Goal: Task Accomplishment & Management: Manage account settings

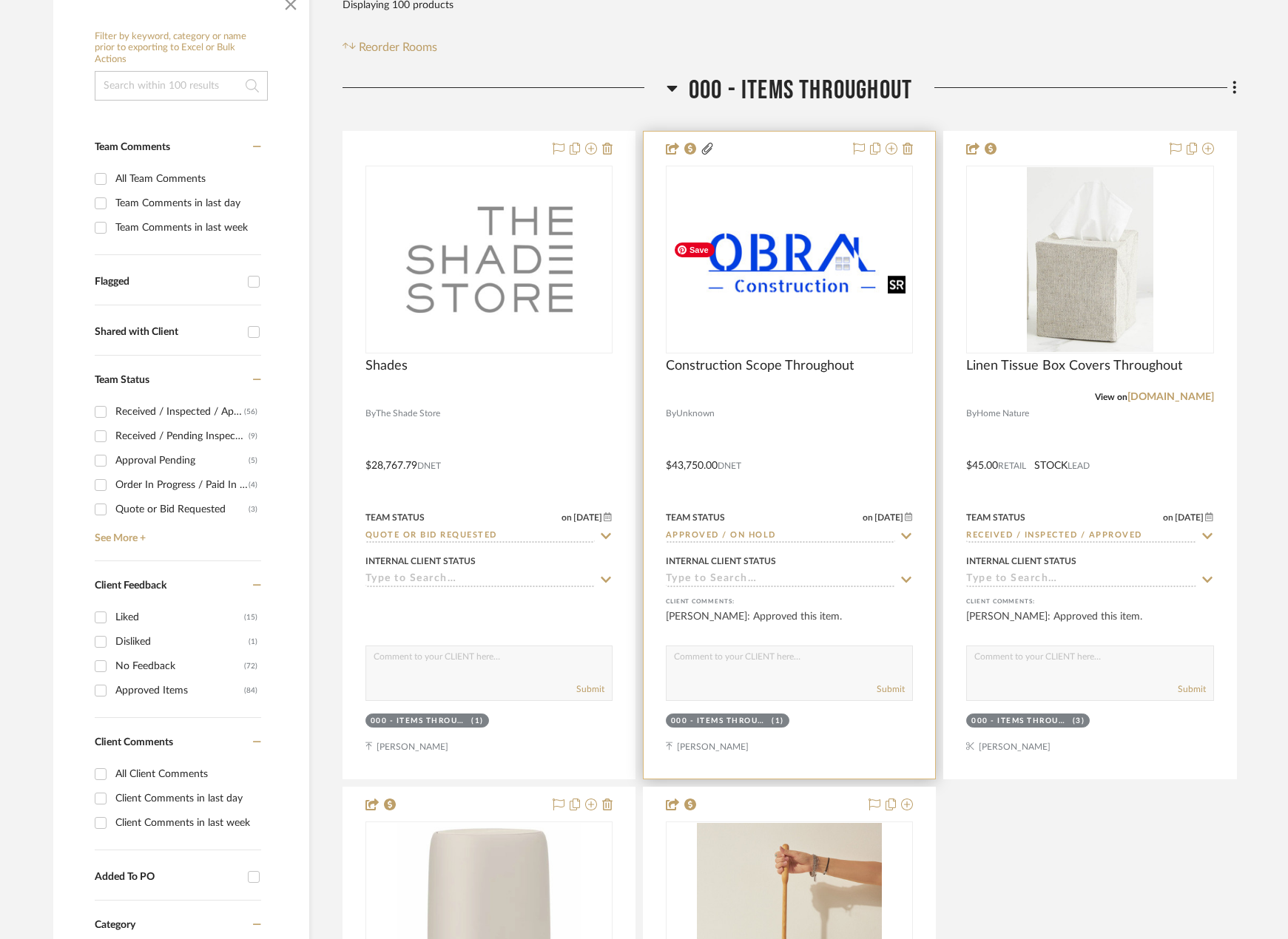
scroll to position [296, 0]
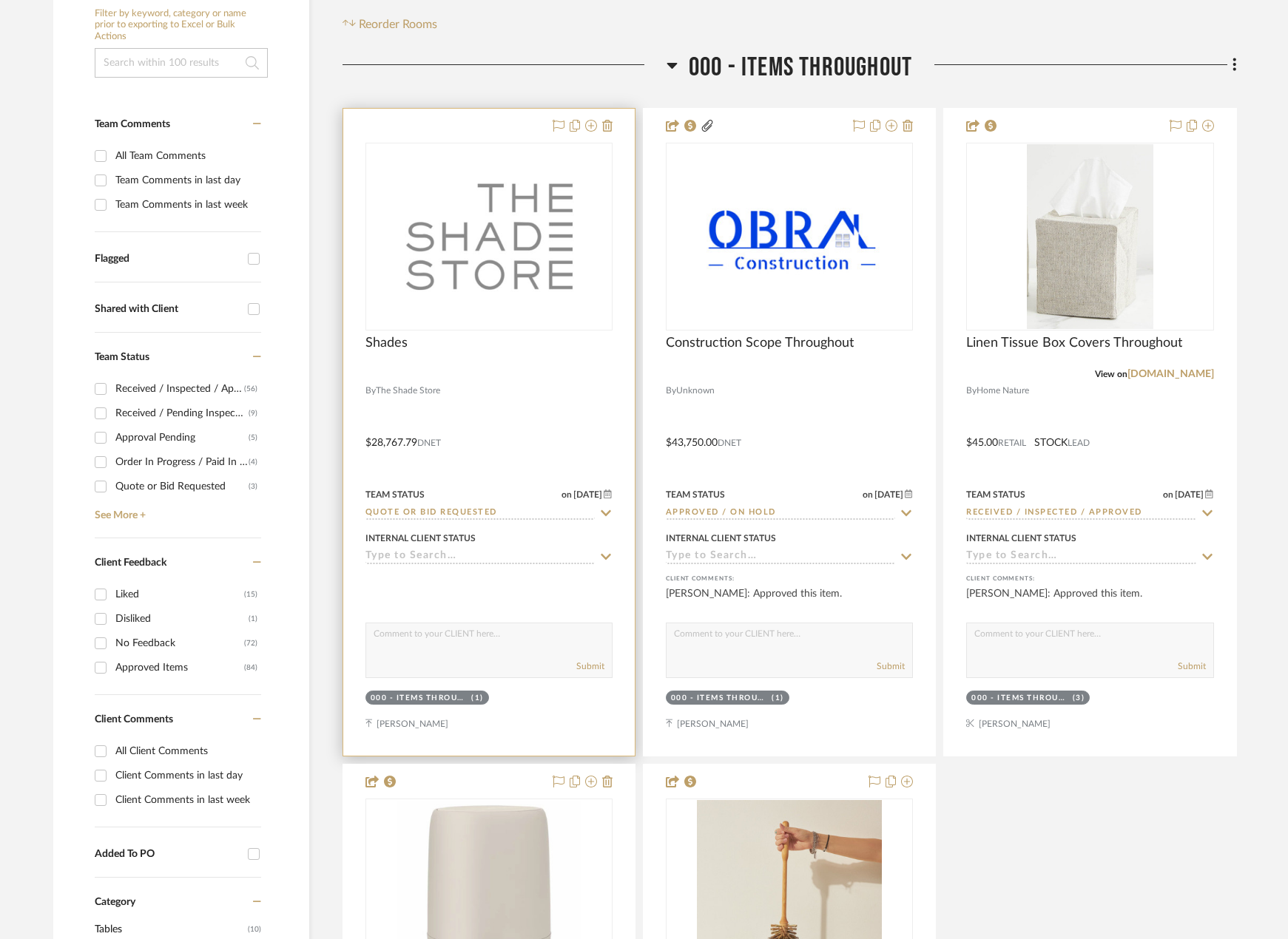
click at [554, 381] on div at bounding box center [488, 374] width 247 height 13
click at [539, 446] on div at bounding box center [488, 432] width 291 height 647
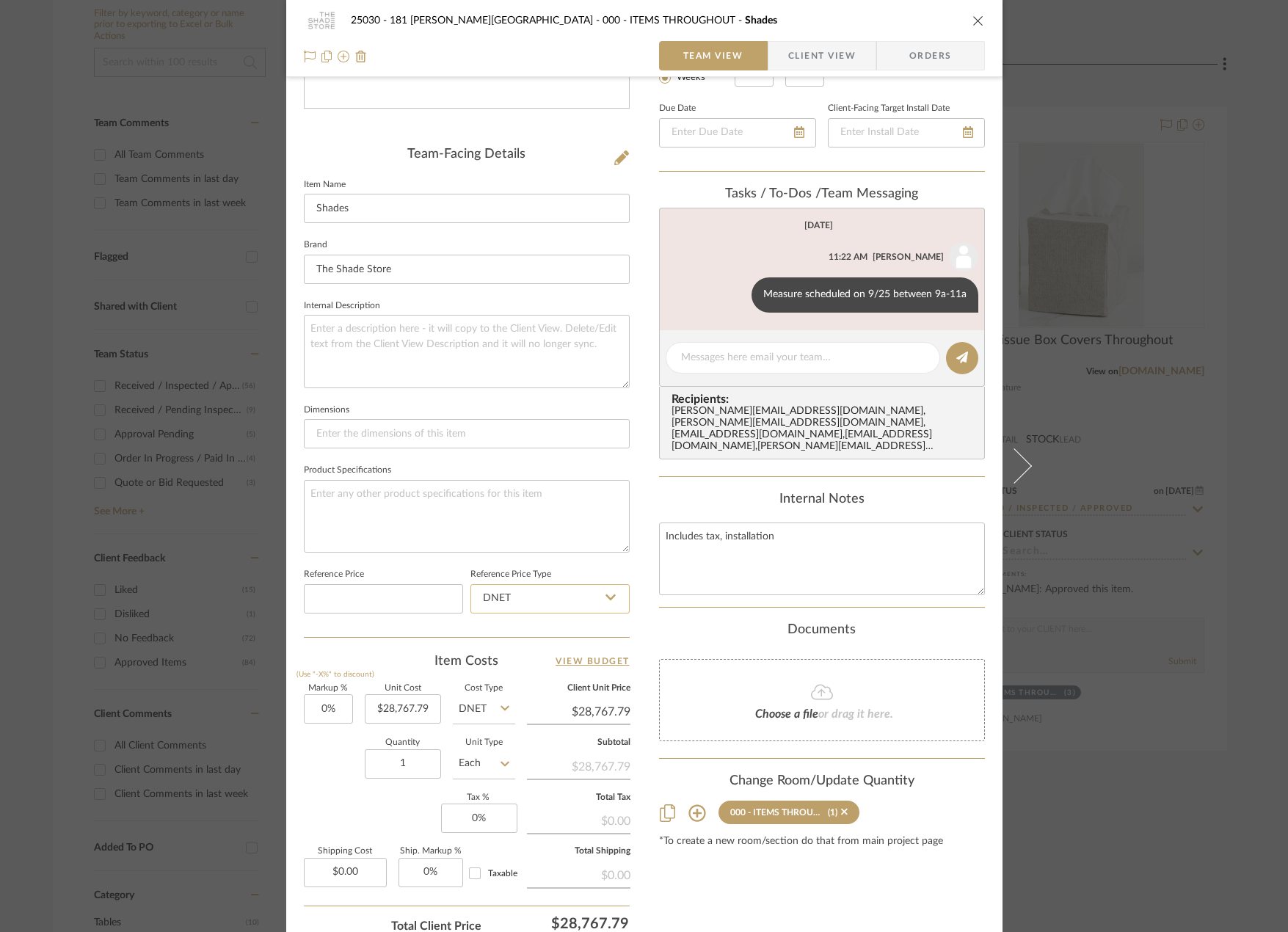
scroll to position [431, 0]
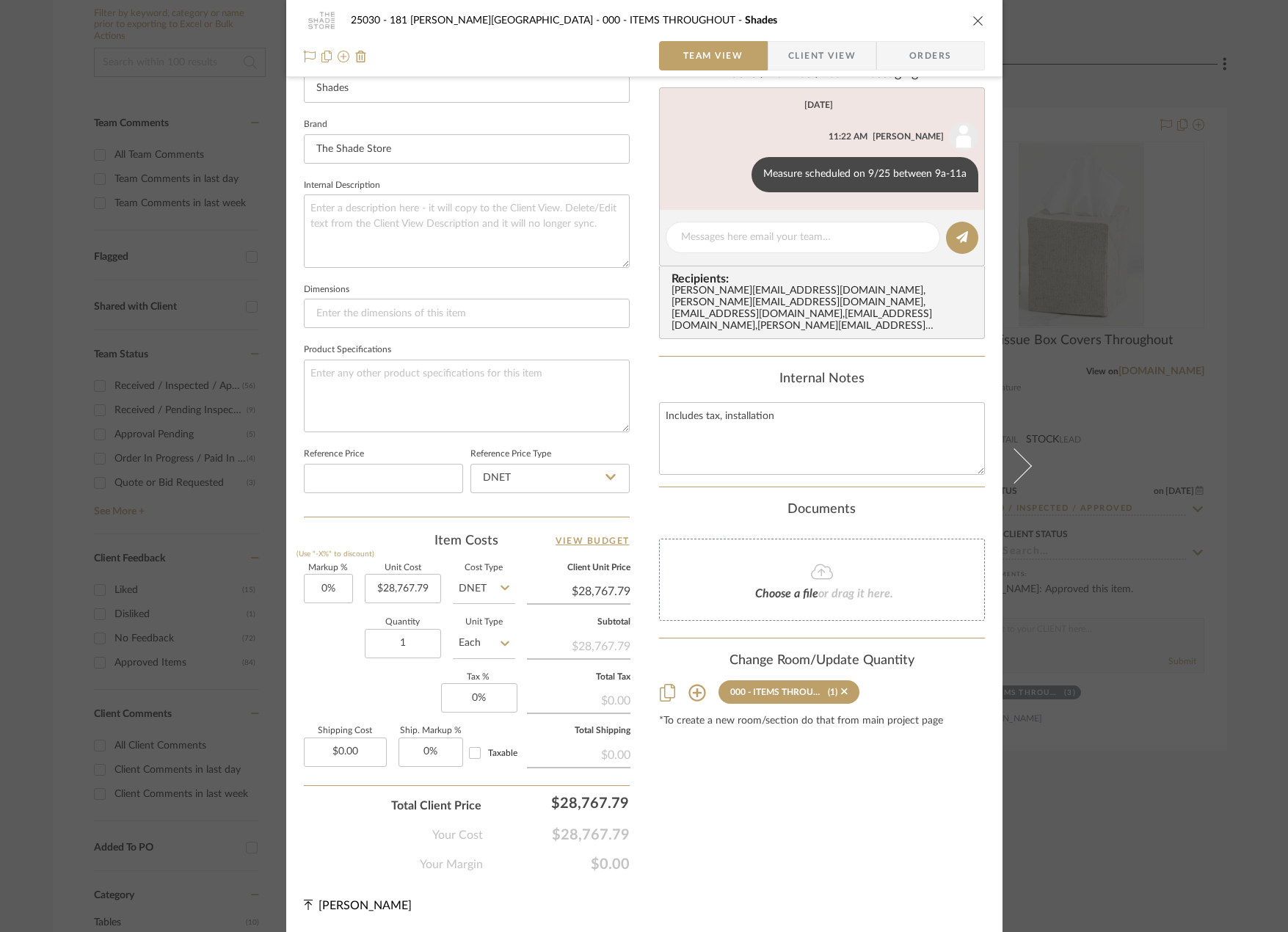
click at [821, 563] on icon at bounding box center [822, 571] width 22 height 18
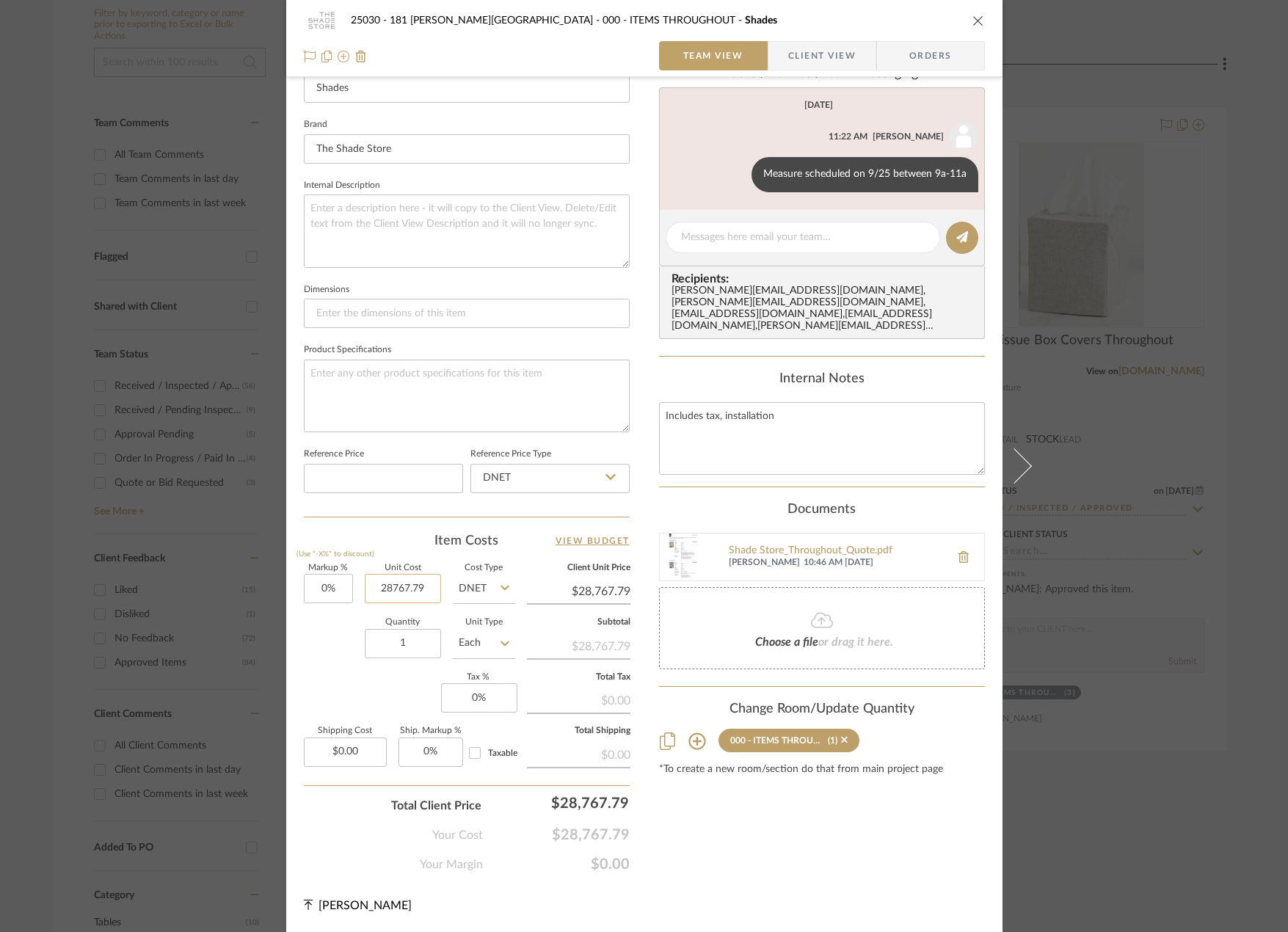
click at [395, 596] on input "28767.79" at bounding box center [403, 588] width 77 height 30
type input "$22,926.25"
click at [335, 674] on div "Markup % (Use "-X%" to discount) 0% Unit Cost $22,926.25 Cost Type DNET Client …" at bounding box center [466, 671] width 326 height 214
type input "0"
click at [465, 700] on input "0" at bounding box center [480, 698] width 77 height 30
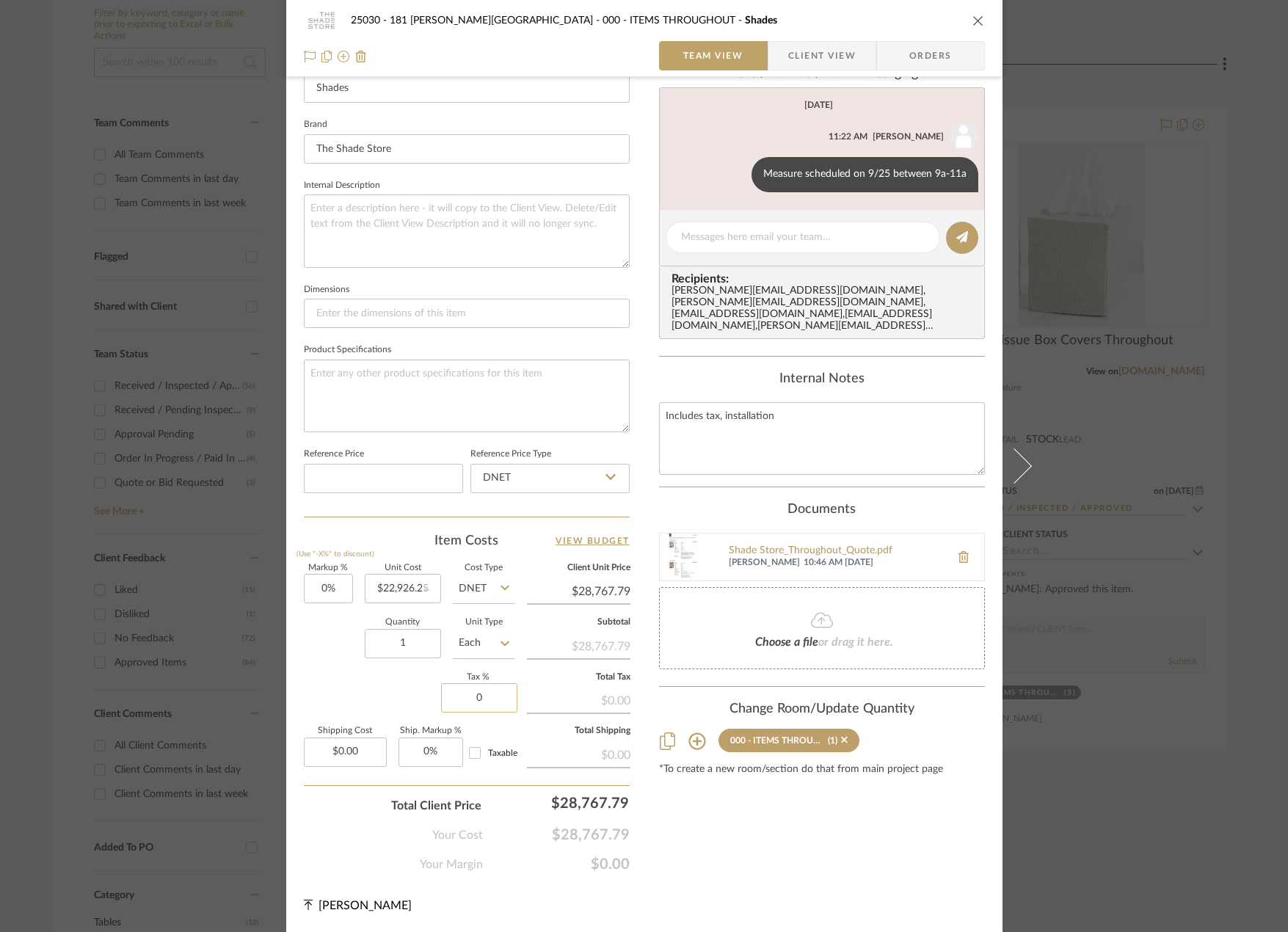
type input "$22,926.25"
type input "8.875%"
click at [365, 706] on div "Markup % (Use "-X%" to discount) 0% Unit Cost $22,926.25 Cost Type DNET Client …" at bounding box center [466, 671] width 326 height 214
click at [385, 582] on input "22926.25" at bounding box center [403, 588] width 77 height 30
type input "$26,228.50"
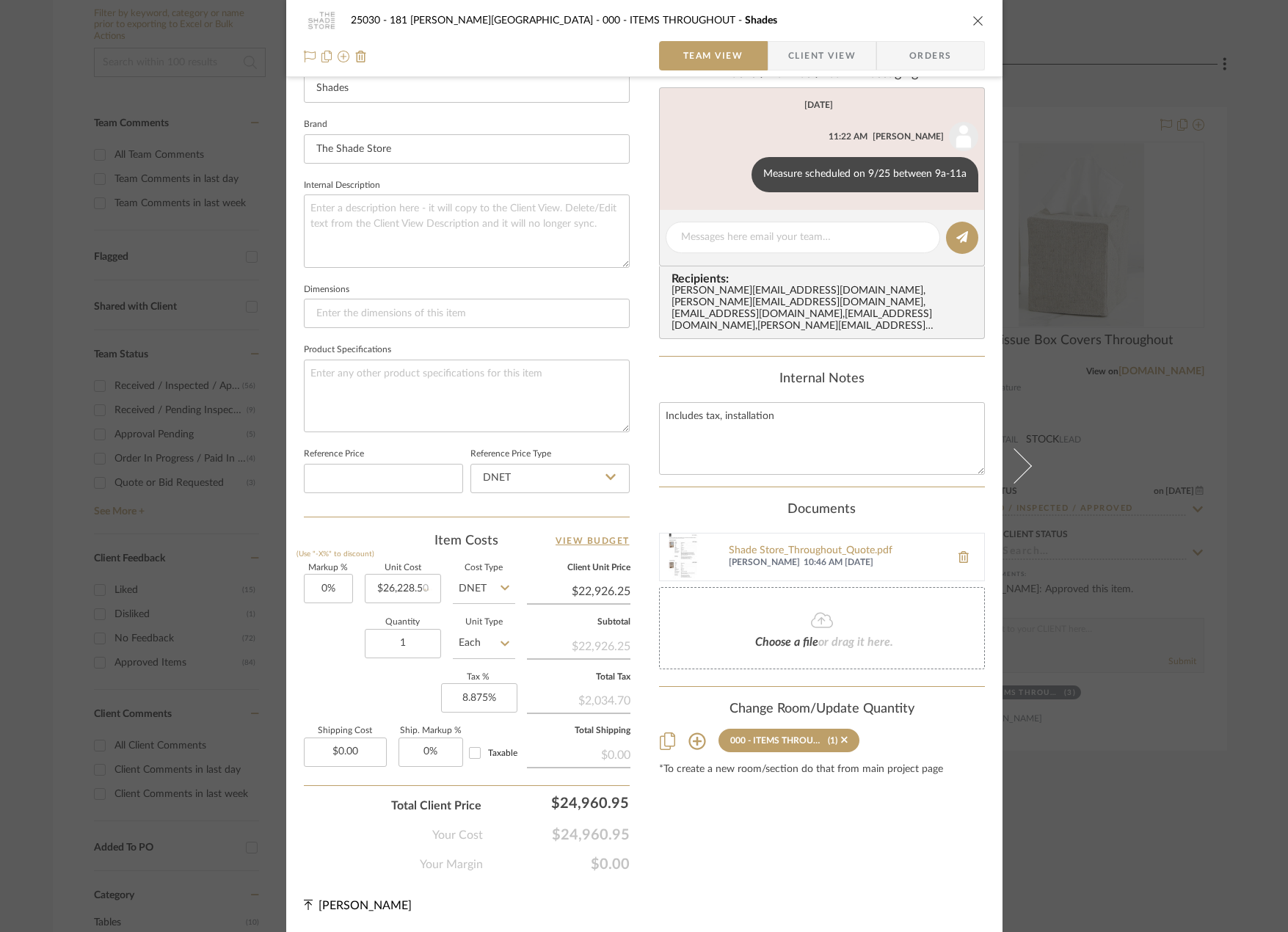
click at [384, 667] on sr-form-field "Quantity 1" at bounding box center [403, 645] width 77 height 52
type input "$26,228.50"
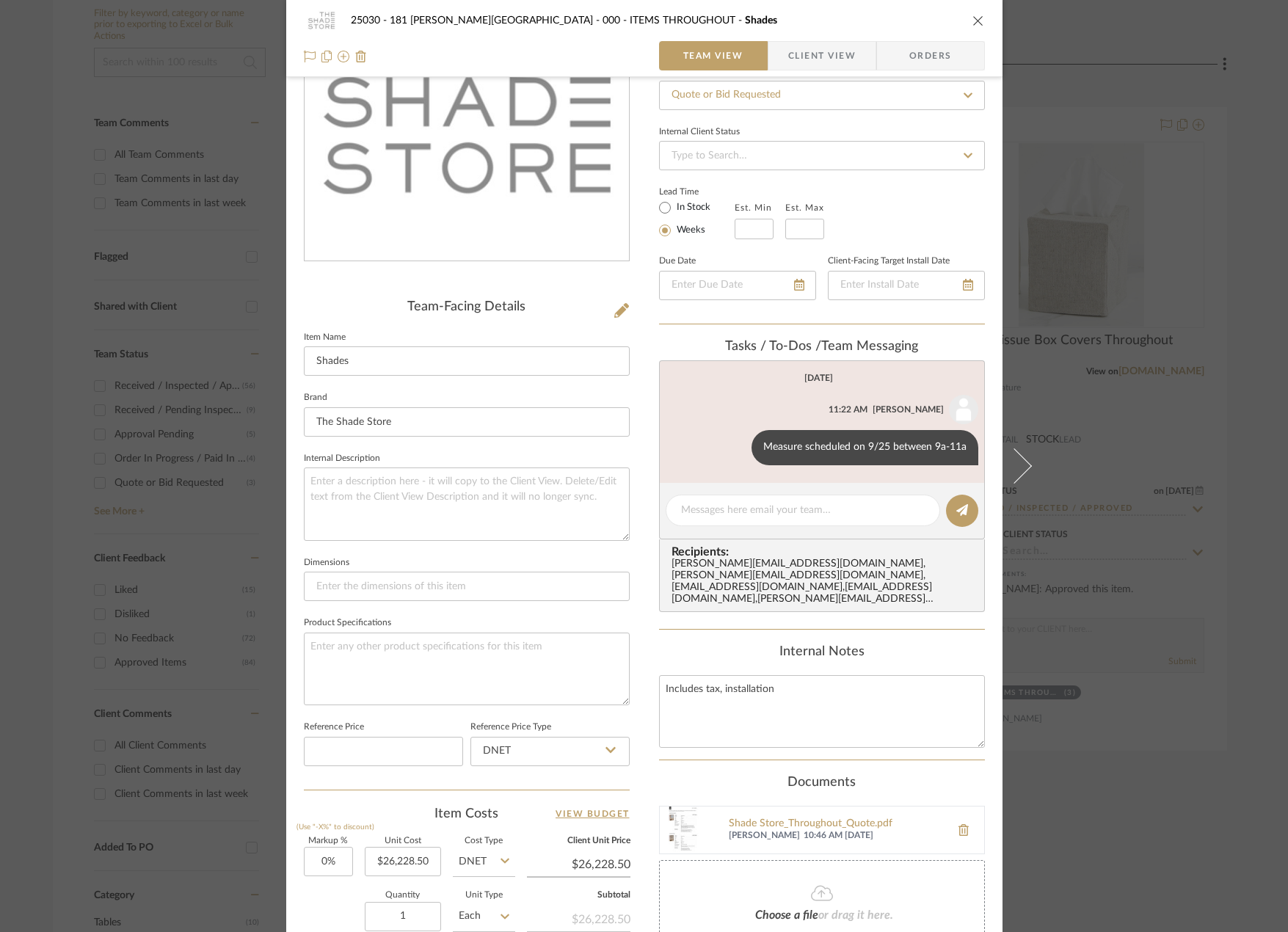
scroll to position [138, 0]
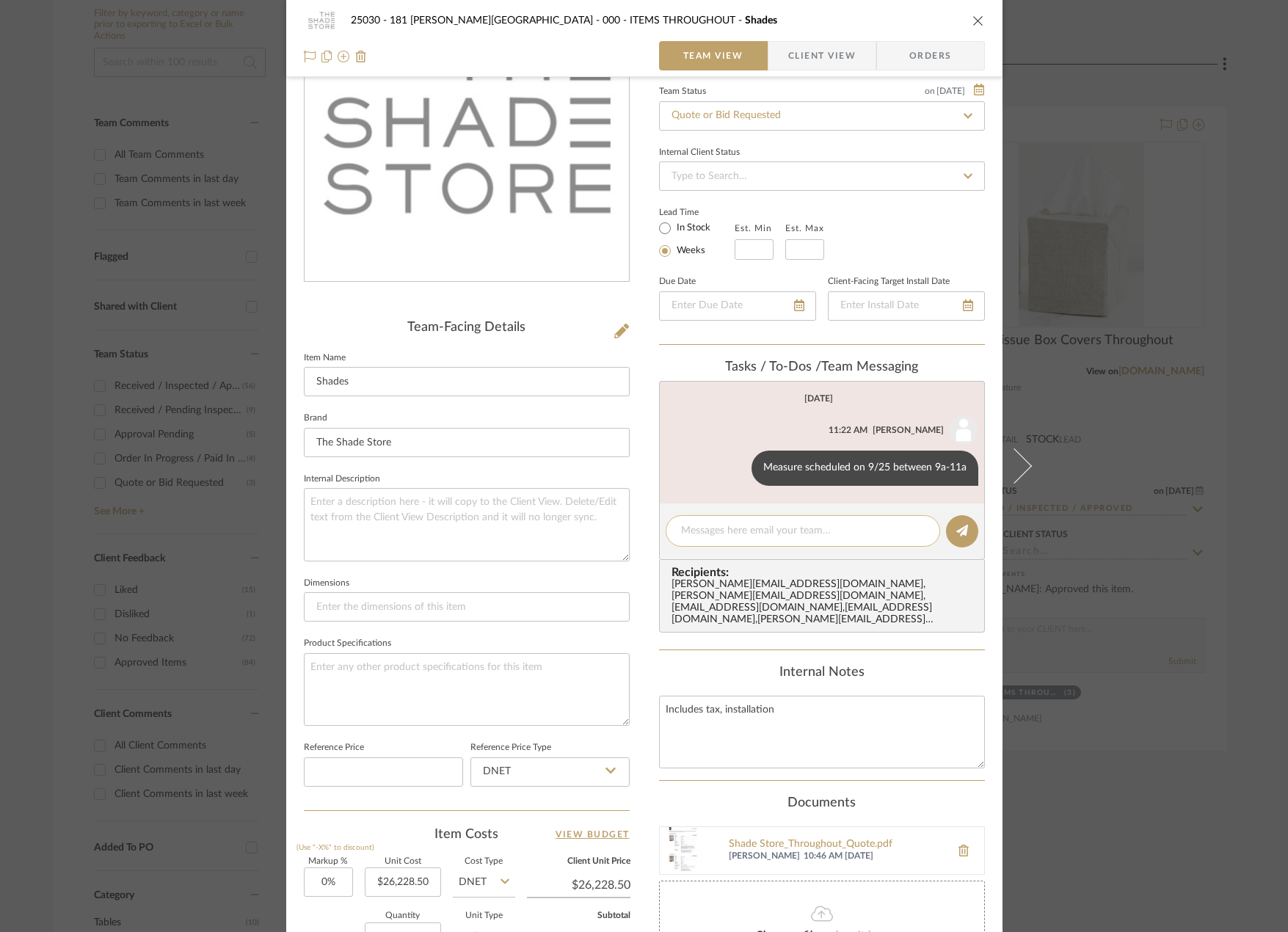
click at [741, 538] on textarea at bounding box center [802, 531] width 243 height 16
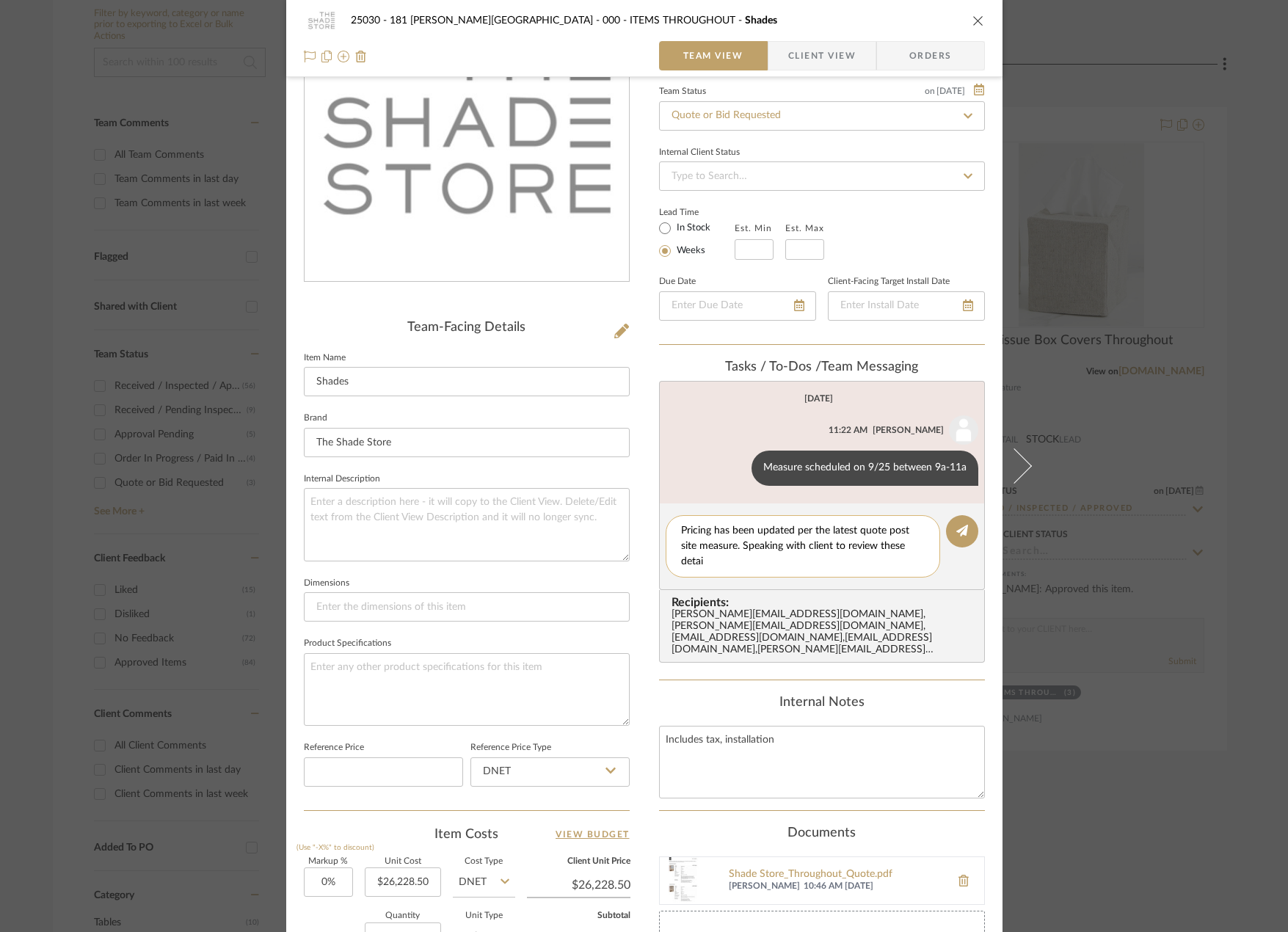
scroll to position [0, 0]
type textarea "Pricing has been updated per the latest quote post site measure. Speaking with …"
click at [968, 534] on button at bounding box center [962, 531] width 32 height 32
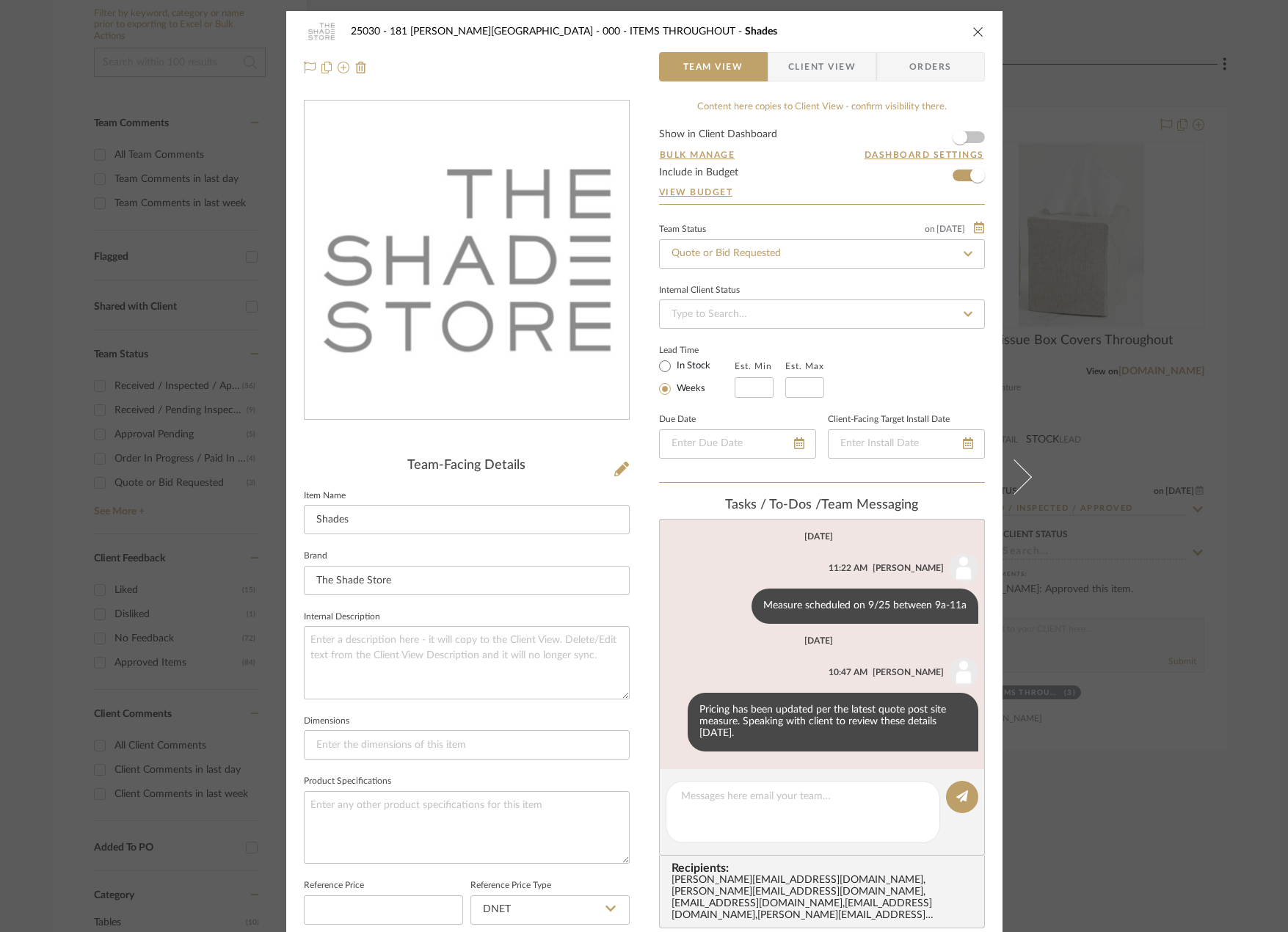
click at [113, 168] on div "25030 - 181 MacDougal - Baribeau 000 - ITEMS THROUGHOUT Shades Team View Client…" at bounding box center [644, 466] width 1288 height 932
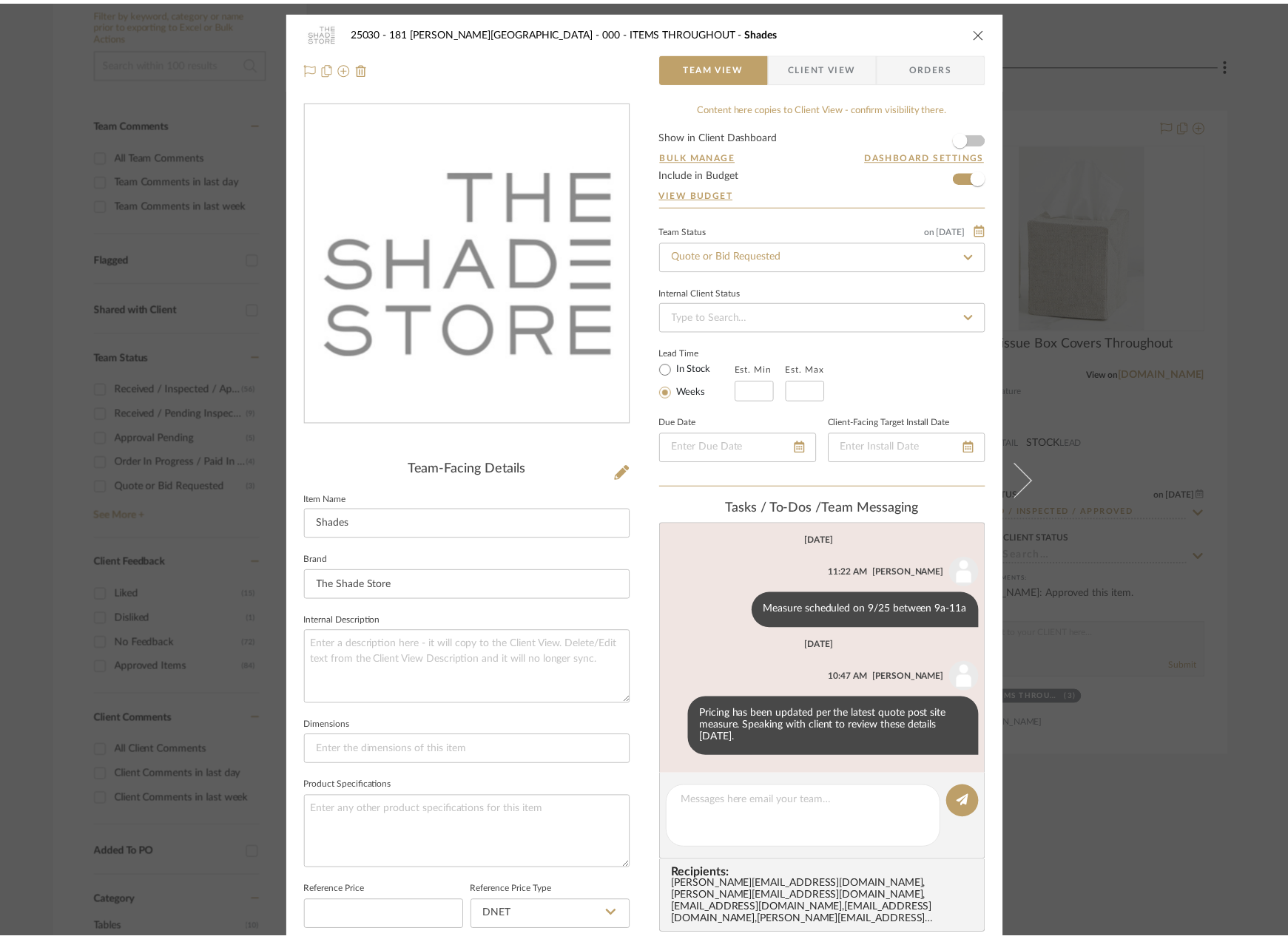
scroll to position [296, 0]
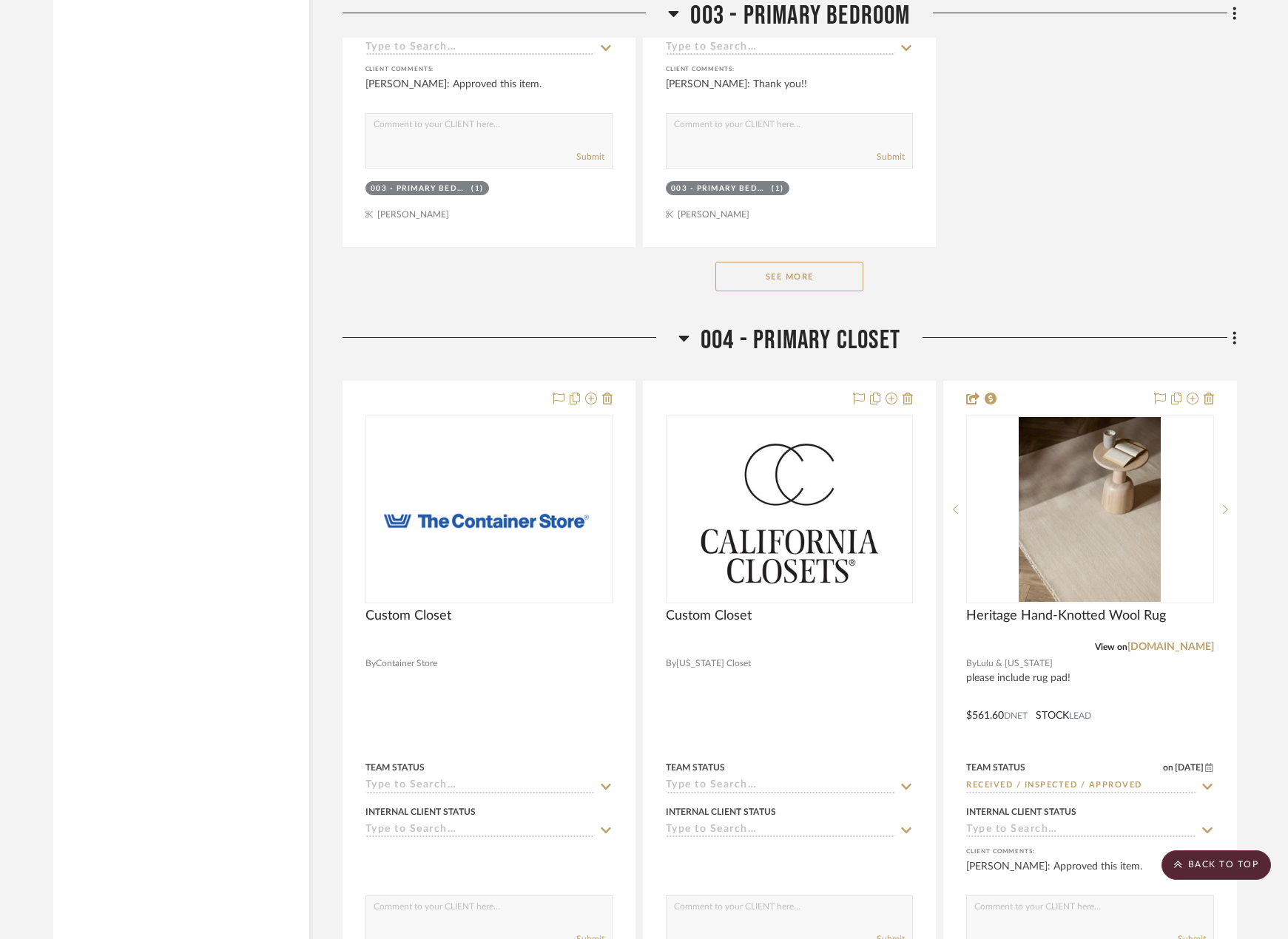
scroll to position [6836, 0]
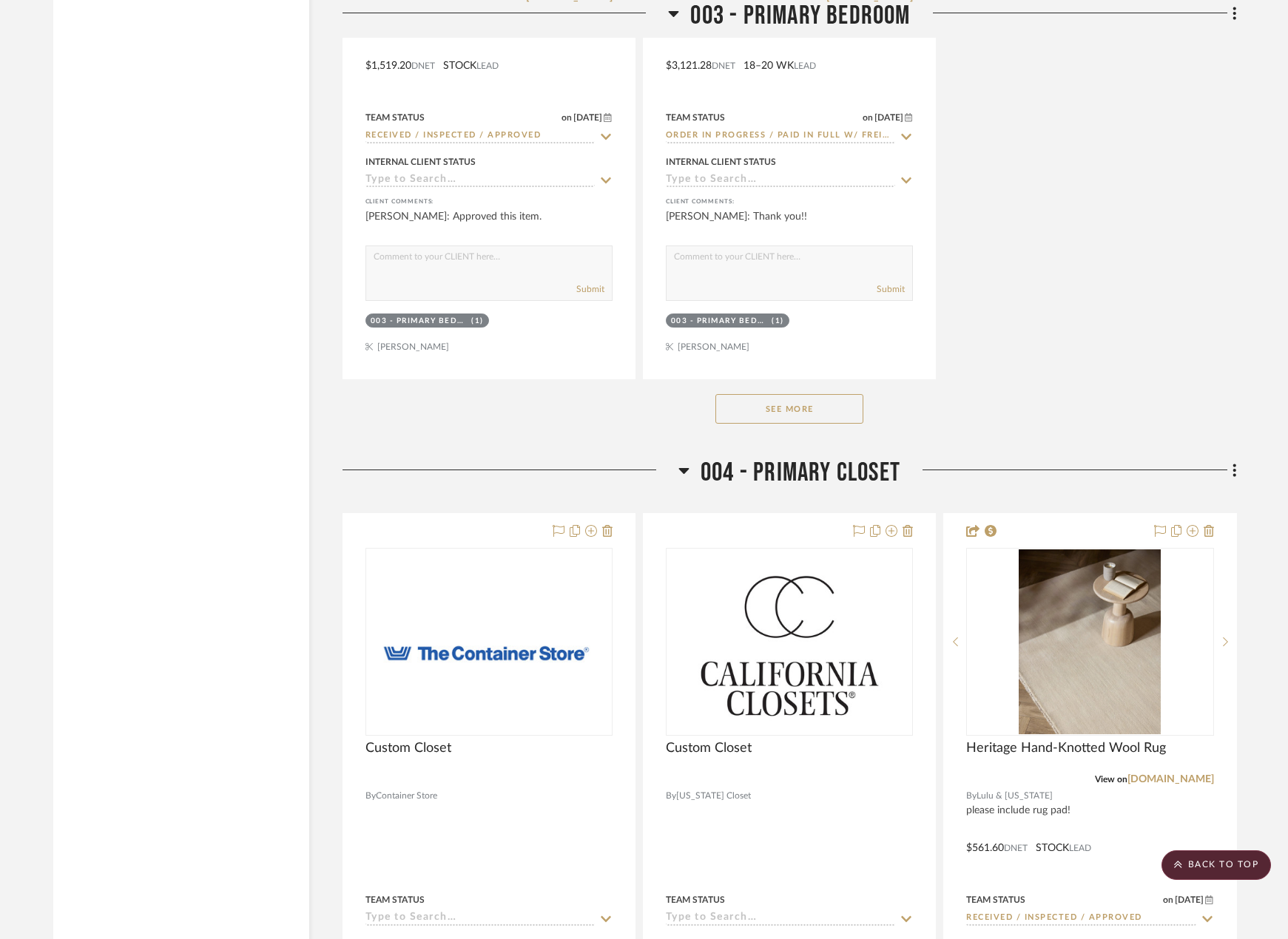
click at [822, 423] on button "See More" at bounding box center [790, 409] width 148 height 30
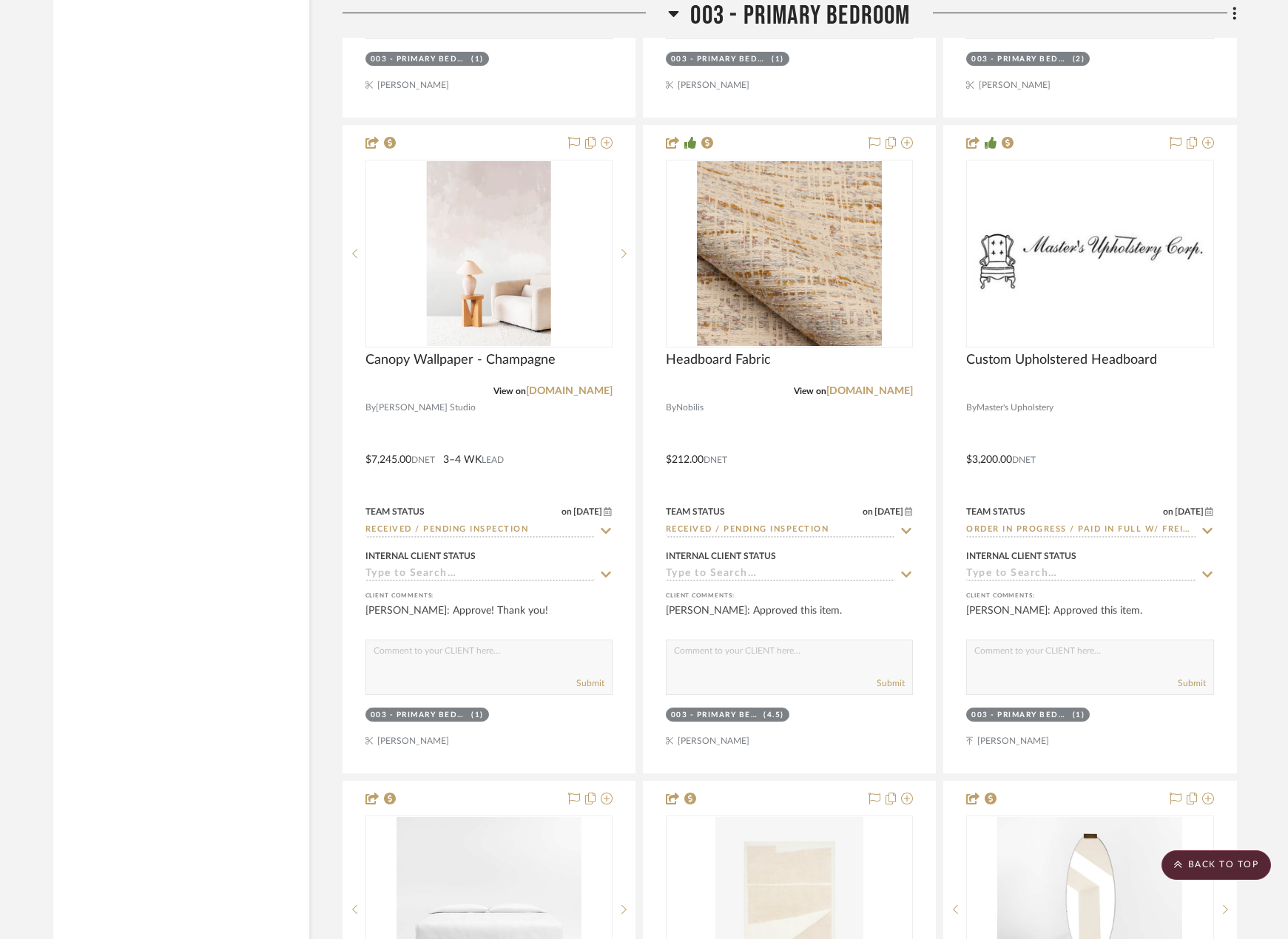
scroll to position [5801, 0]
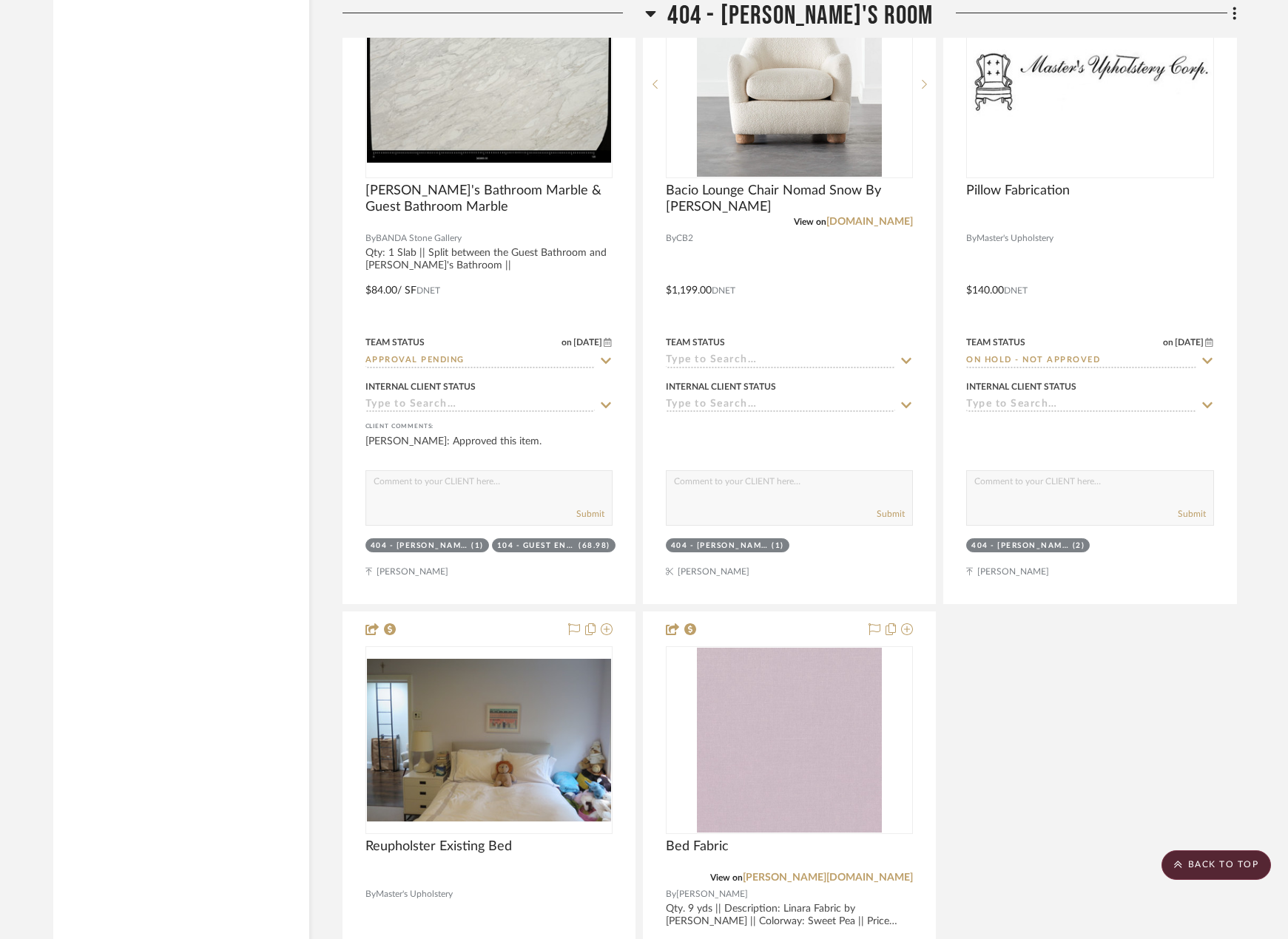
scroll to position [36683, 0]
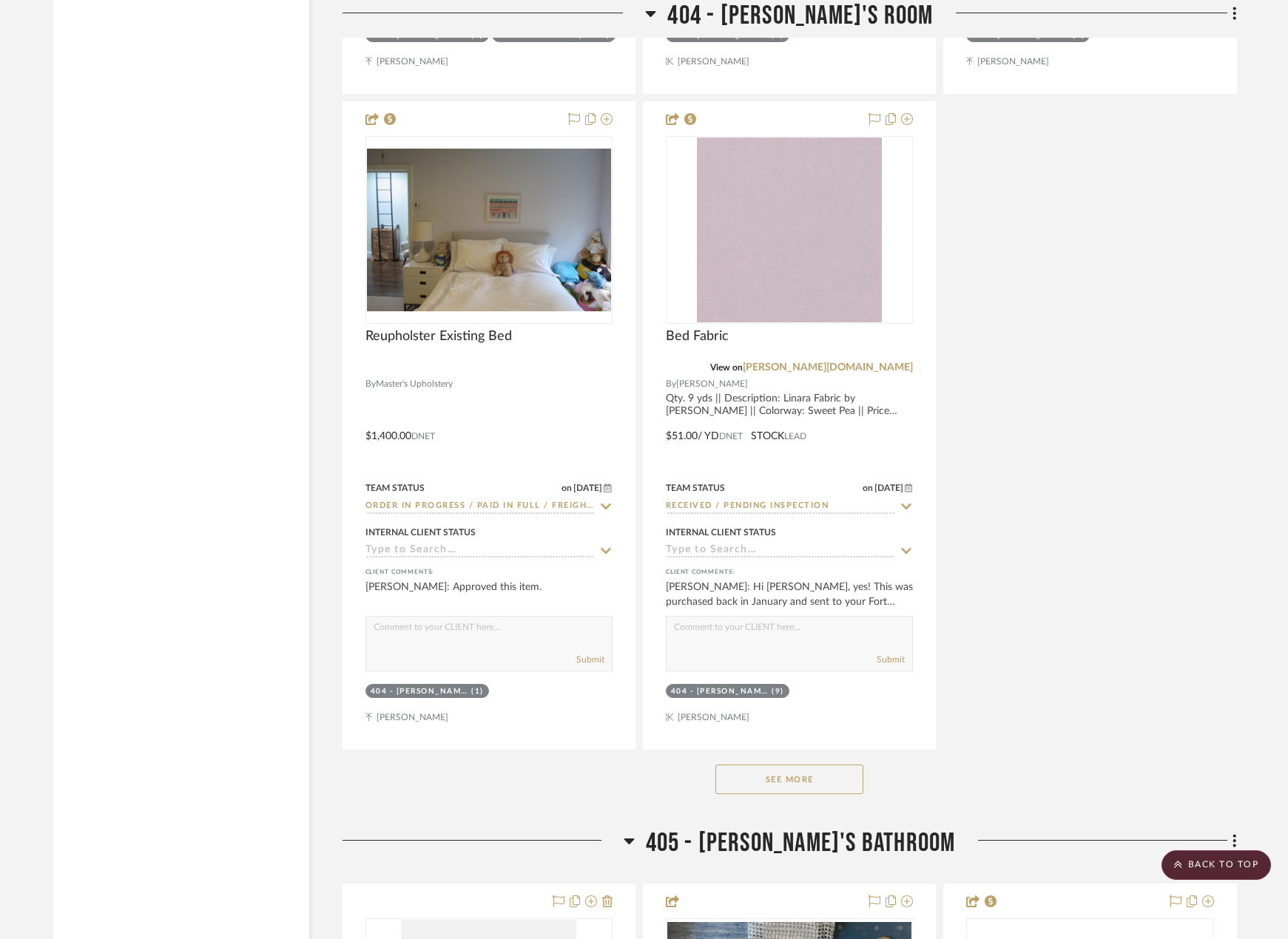
click at [799, 775] on button "See More" at bounding box center [790, 780] width 148 height 30
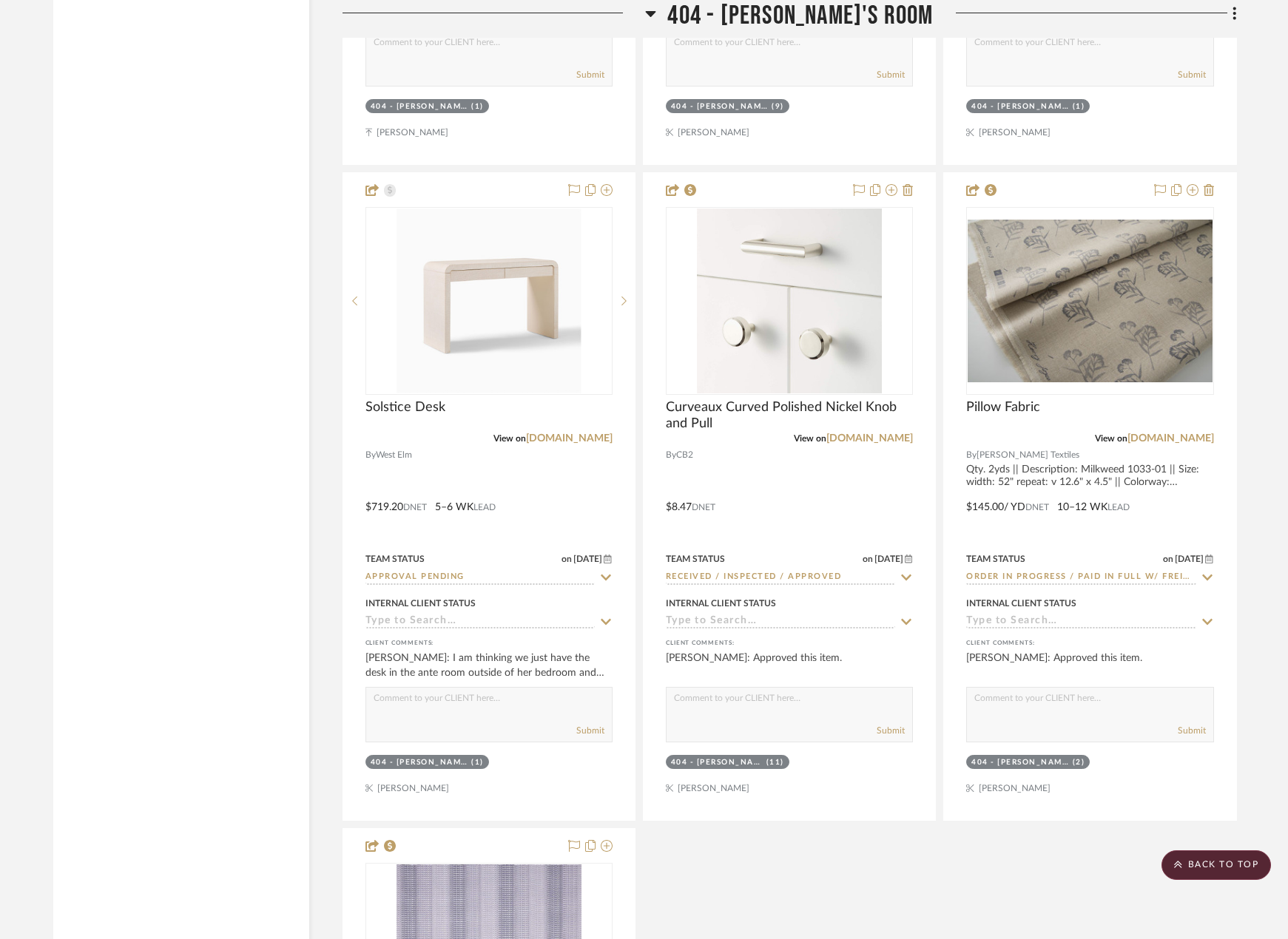
scroll to position [37275, 0]
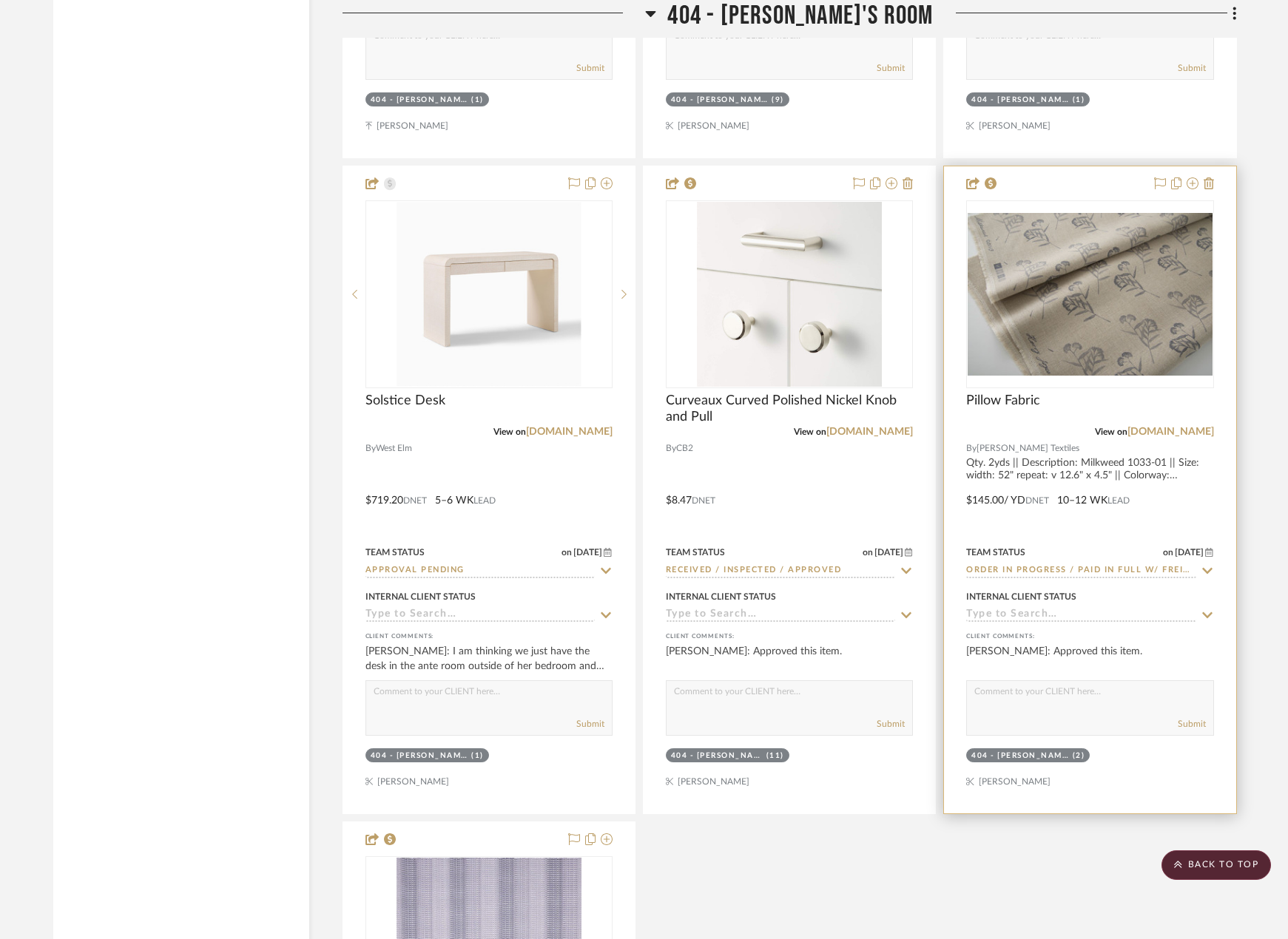
click at [1108, 481] on div at bounding box center [1089, 490] width 291 height 647
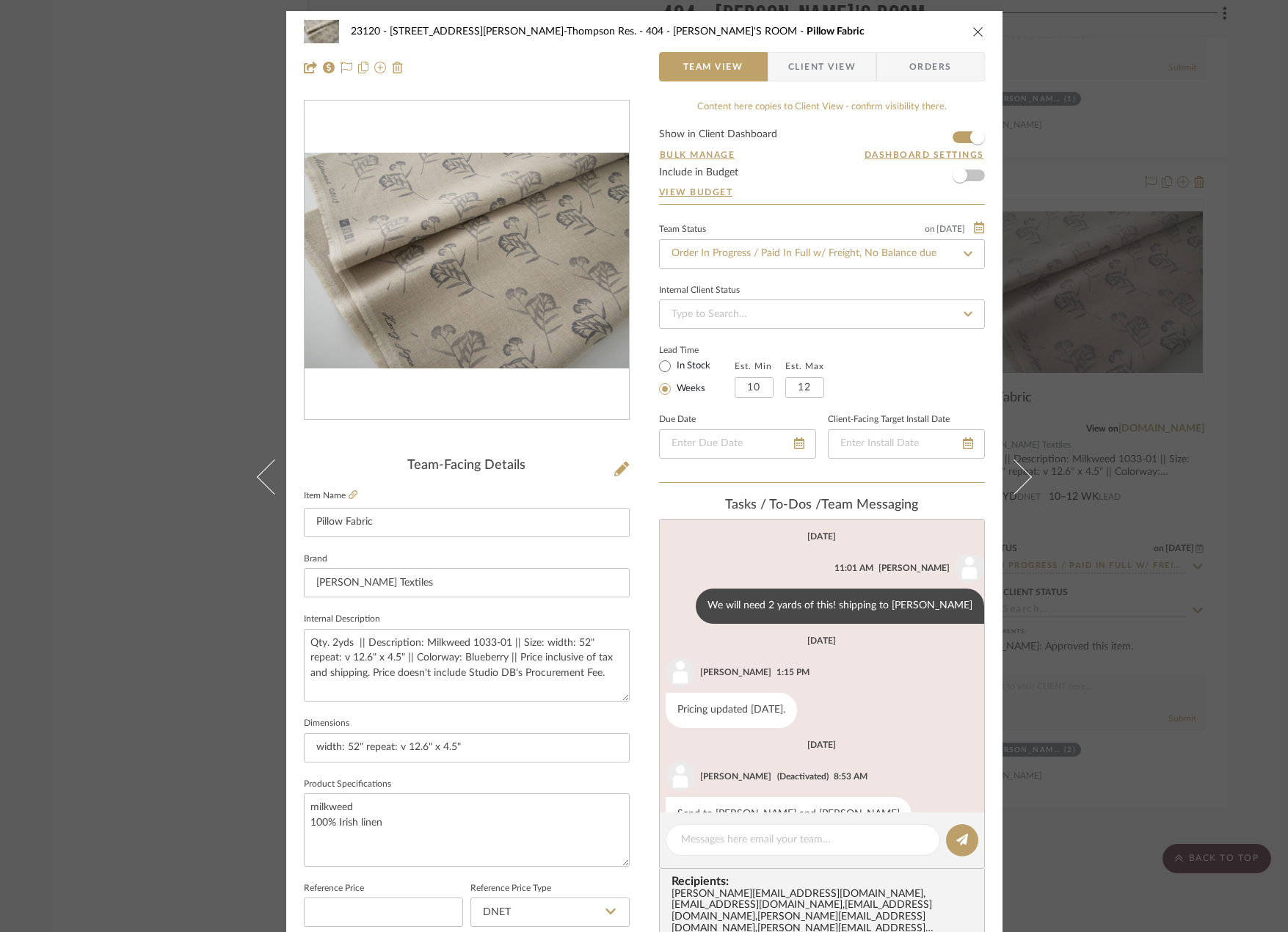
scroll to position [190, 0]
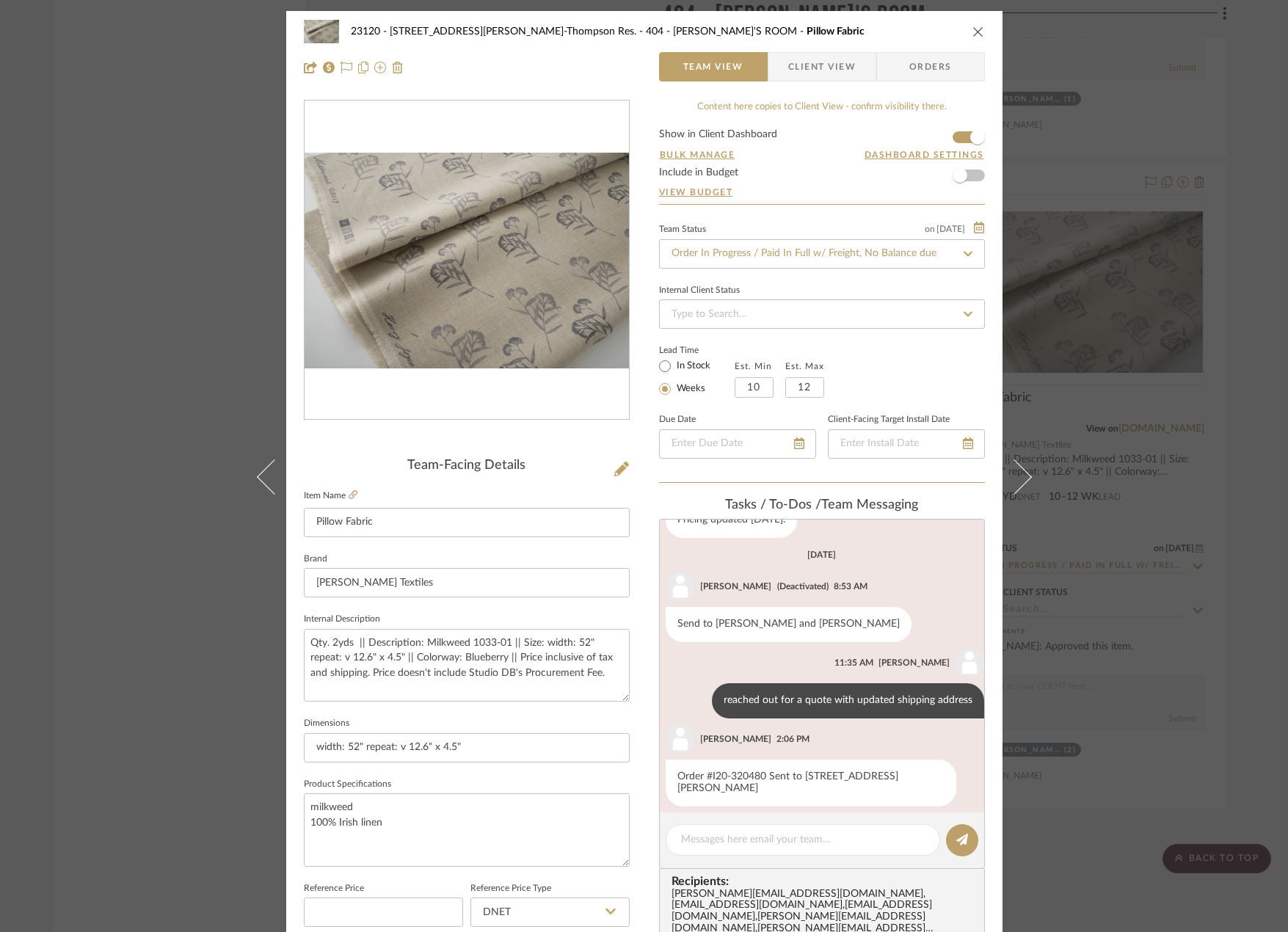
click at [628, 616] on div "23120 - [STREET_ADDRESS][PERSON_NAME], [PERSON_NAME] Res. 404 - [PERSON_NAME]'S…" at bounding box center [644, 700] width 716 height 1377
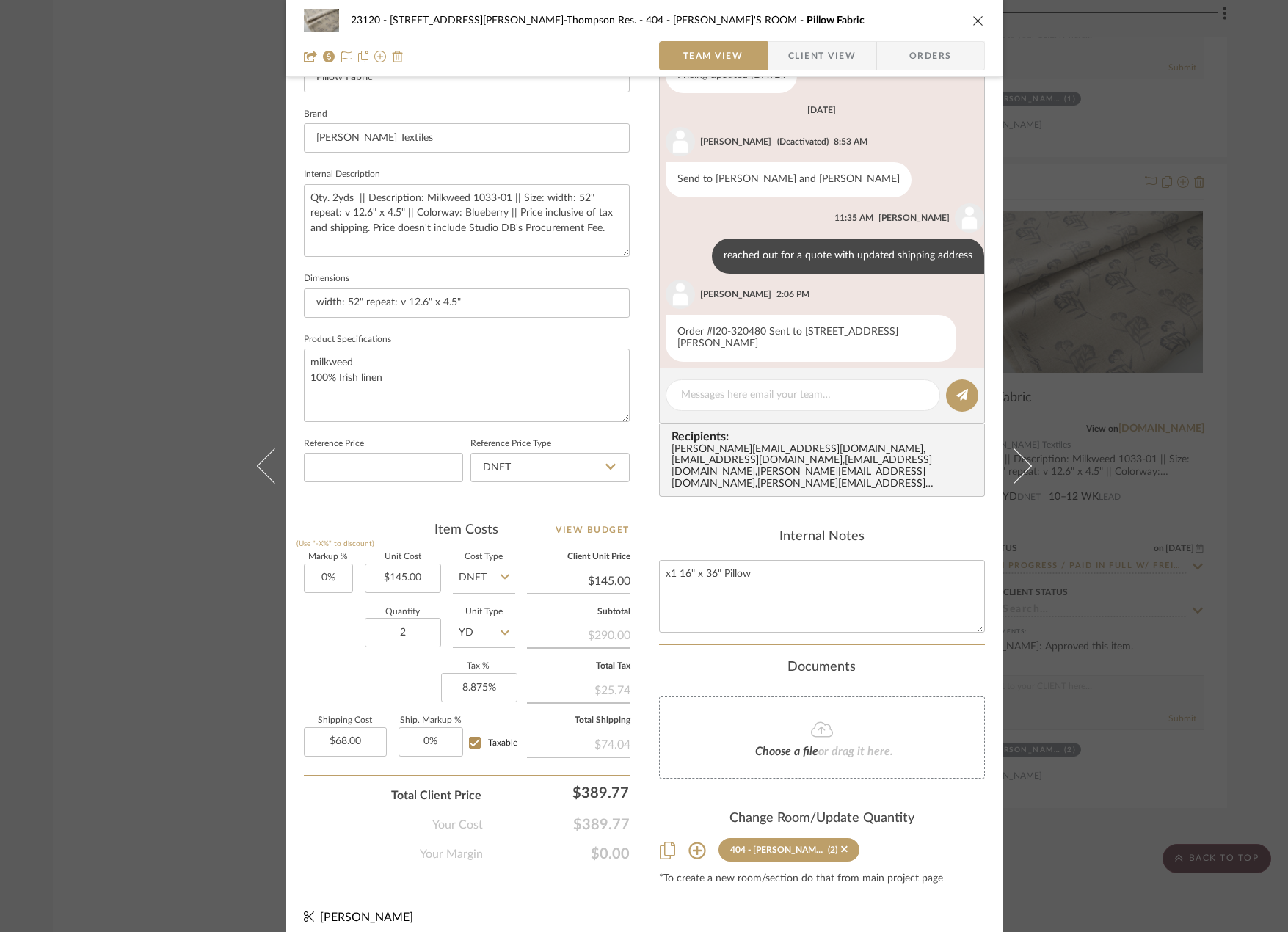
scroll to position [0, 0]
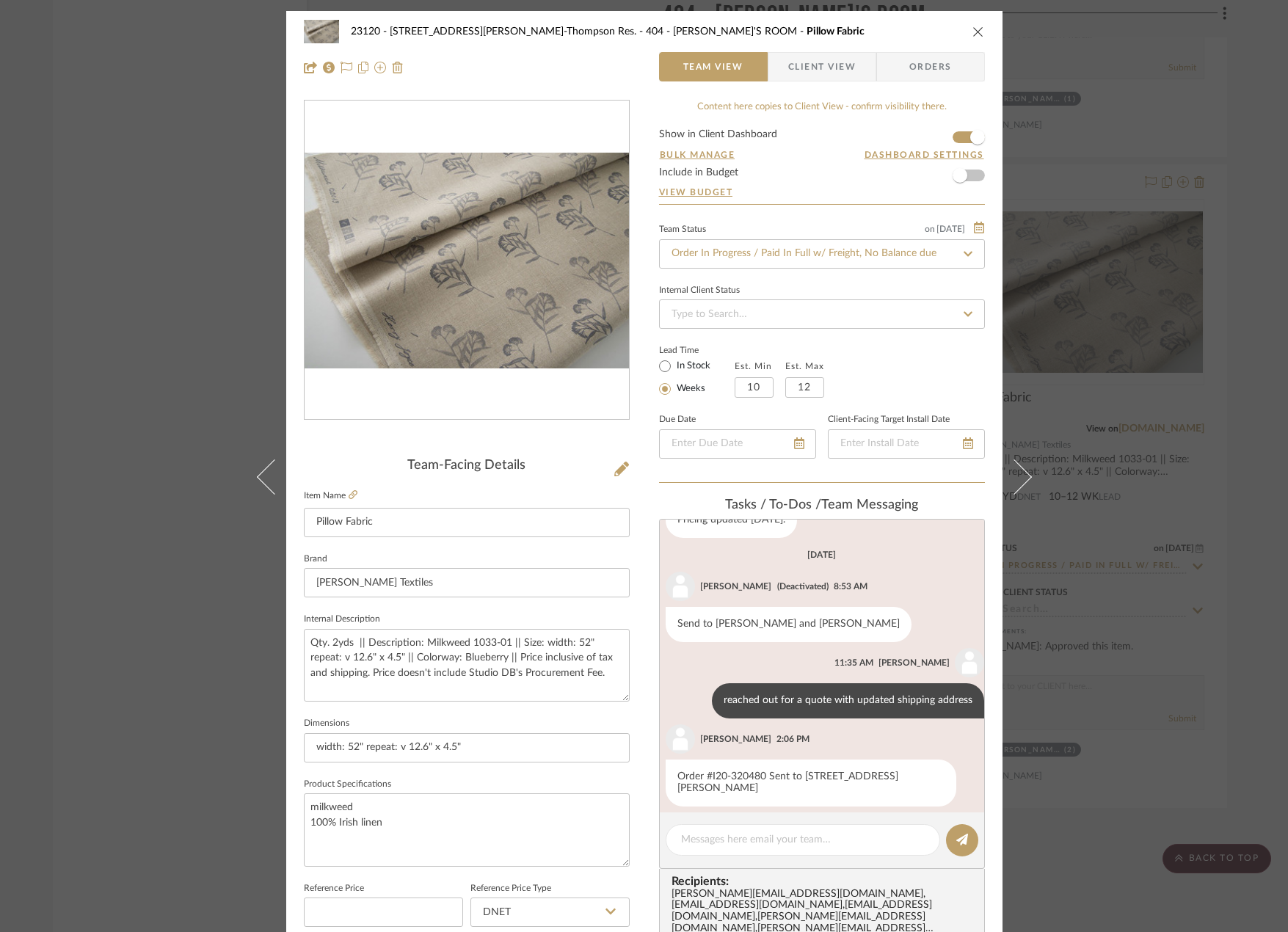
click at [101, 257] on div "23120 - [STREET_ADDRESS][PERSON_NAME], [PERSON_NAME] Res. 404 - [PERSON_NAME]'S…" at bounding box center [644, 466] width 1288 height 932
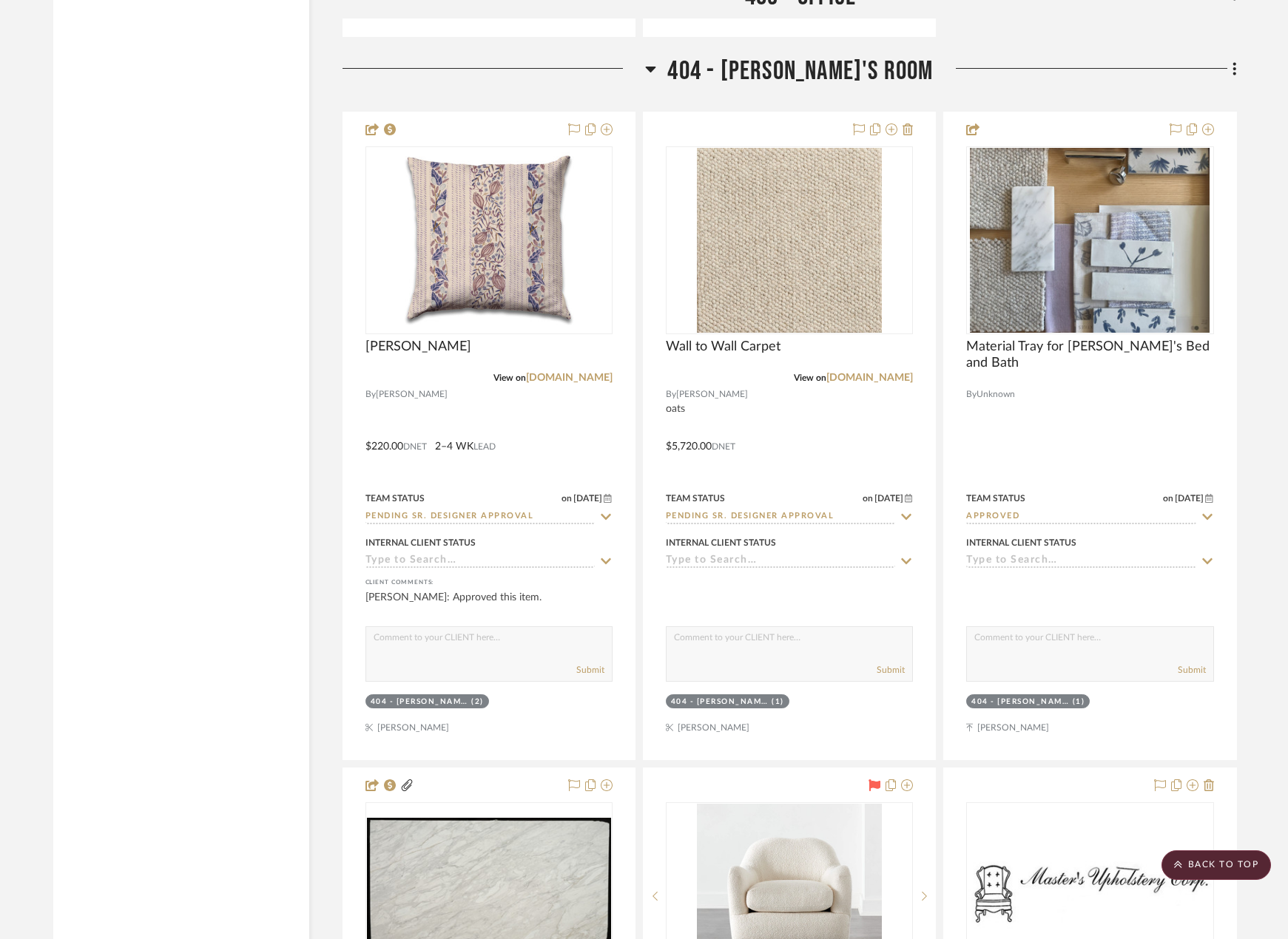
scroll to position [35204, 0]
